Goal: Task Accomplishment & Management: Manage account settings

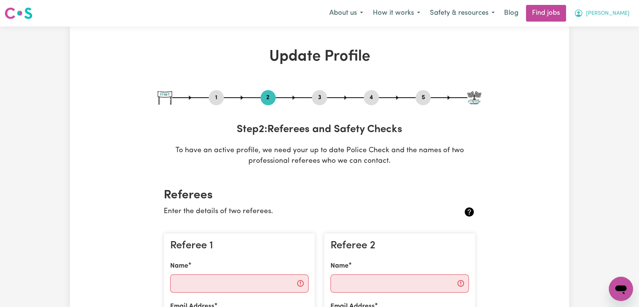
click at [623, 10] on span "[PERSON_NAME]" at bounding box center [608, 13] width 44 height 8
click at [600, 56] on link "Logout" at bounding box center [605, 58] width 60 height 14
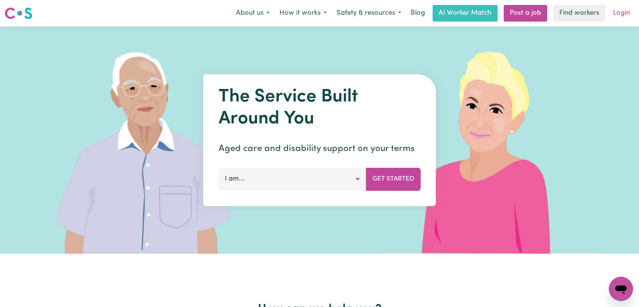
click at [629, 12] on link "Login" at bounding box center [622, 13] width 26 height 17
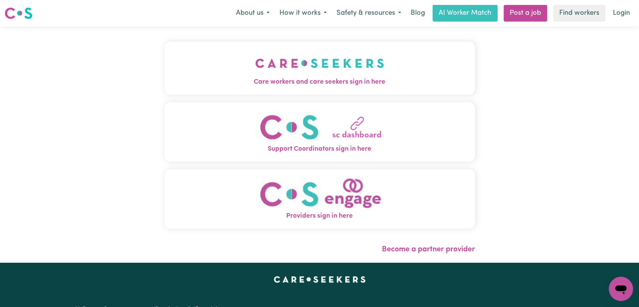
click at [363, 49] on img "Care workers and care seekers sign in here" at bounding box center [319, 63] width 129 height 28
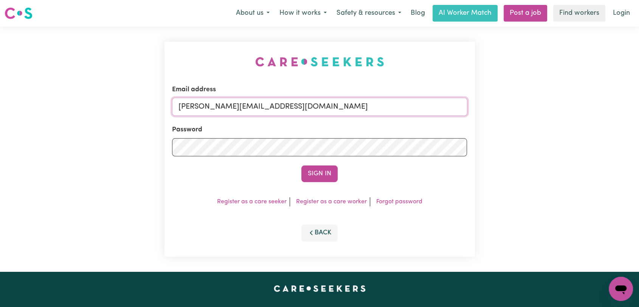
click at [344, 106] on input "[PERSON_NAME][EMAIL_ADDRESS][DOMAIN_NAME]" at bounding box center [319, 107] width 295 height 18
drag, startPoint x: 218, startPoint y: 108, endPoint x: 333, endPoint y: 120, distance: 115.7
click at [333, 120] on form "Email address Superuser~[EMAIL_ADDRESS][DOMAIN_NAME] Password Sign In" at bounding box center [319, 133] width 295 height 97
type input "[EMAIL_ADDRESS][DOMAIN_NAME]"
click at [313, 173] on button "Sign In" at bounding box center [320, 173] width 36 height 17
